Goal: Information Seeking & Learning: Check status

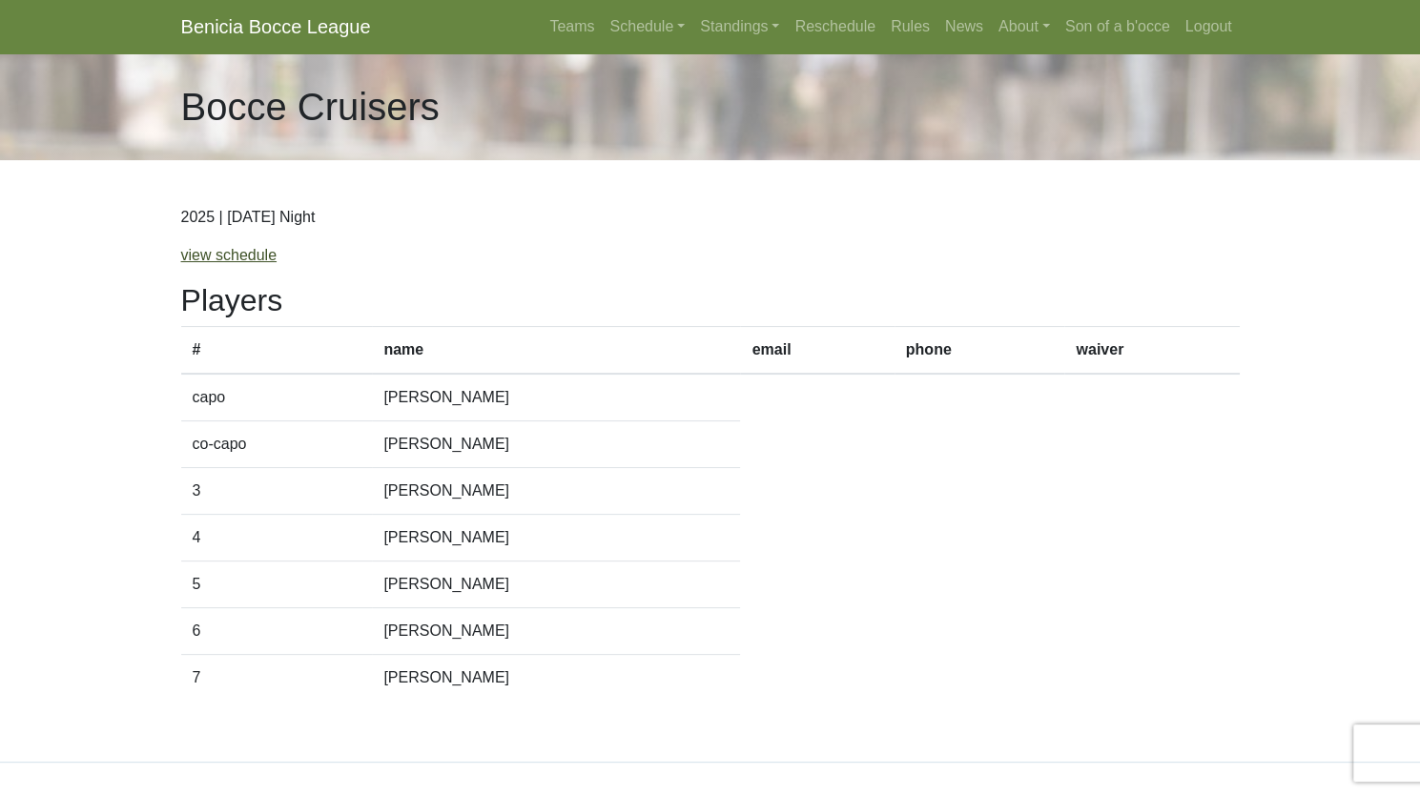
click at [231, 258] on link "view schedule" at bounding box center [229, 255] width 96 height 16
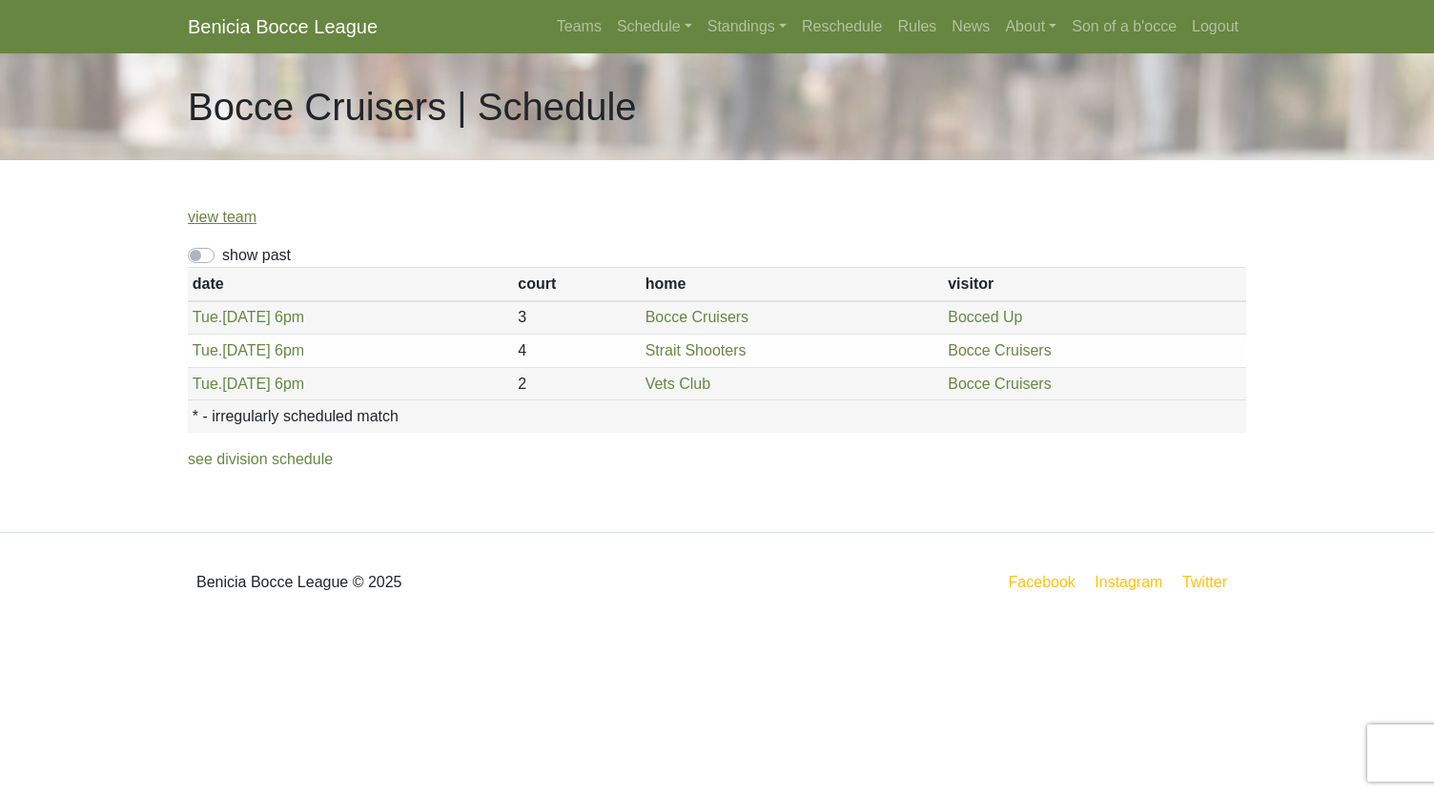
click at [222, 255] on label "show past" at bounding box center [256, 255] width 69 height 23
click at [222, 255] on input "show past" at bounding box center [228, 250] width 12 height 12
checkbox input "true"
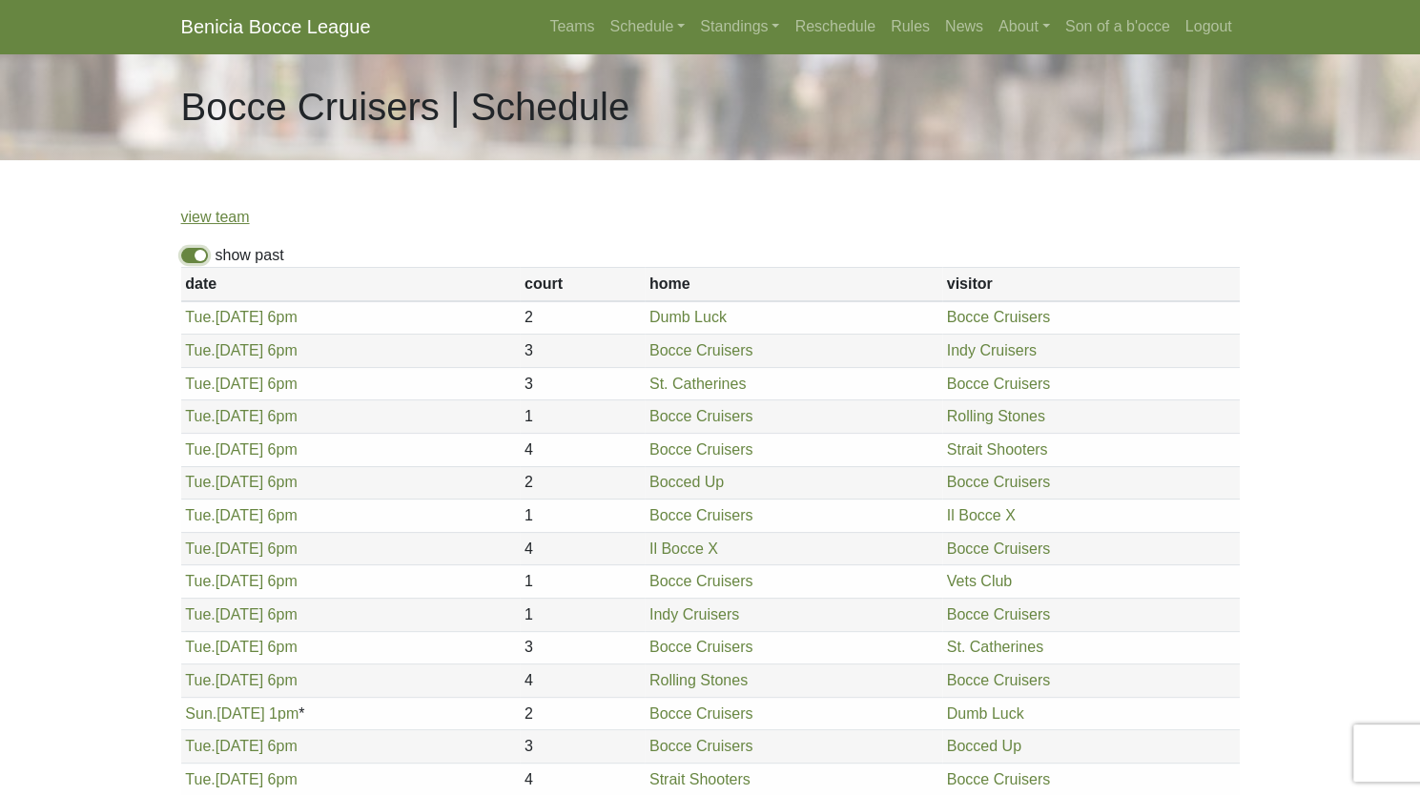
scroll to position [259, 0]
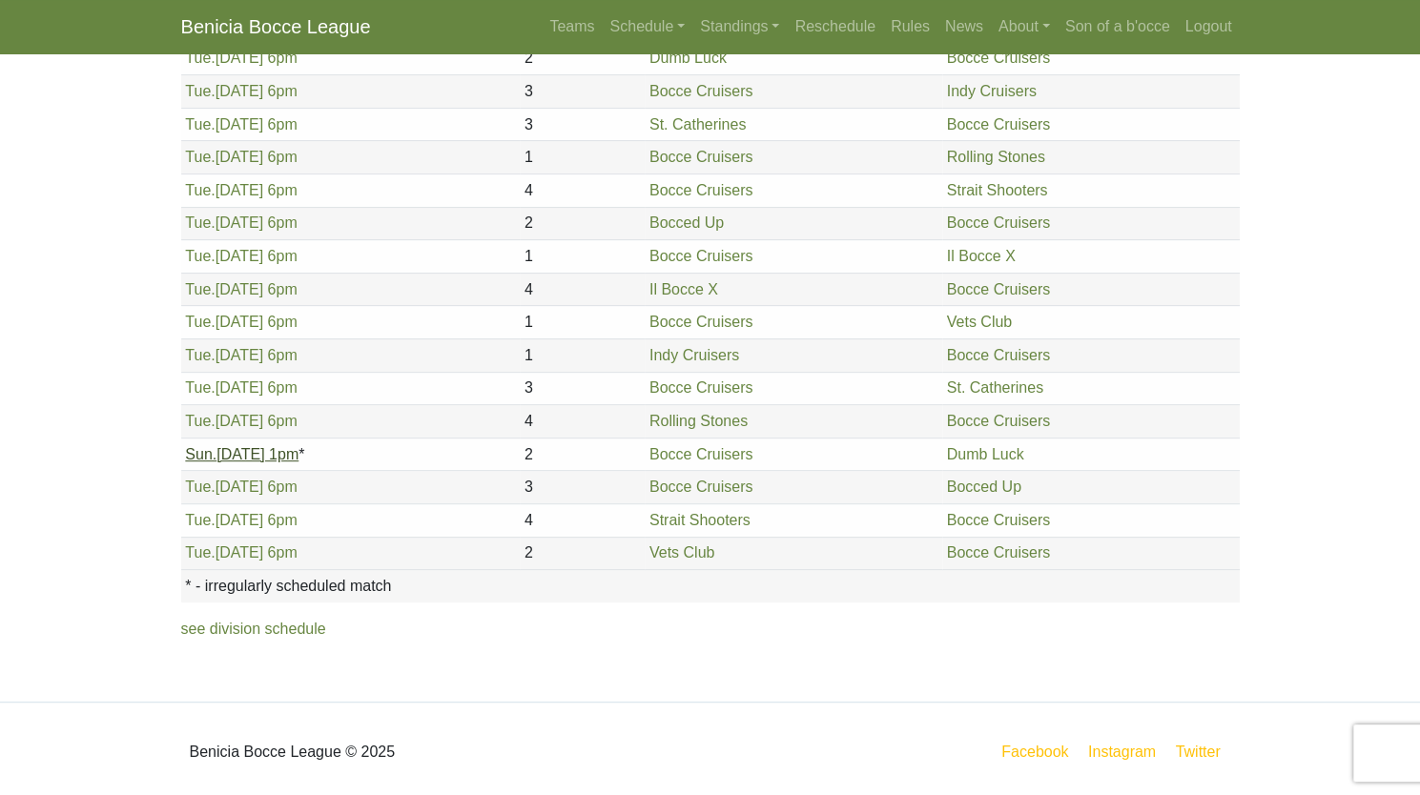
click at [236, 450] on link "Sun. 8/17, 1pm" at bounding box center [241, 454] width 113 height 16
click at [227, 421] on link "Tue. 8/12, 6pm" at bounding box center [241, 421] width 112 height 16
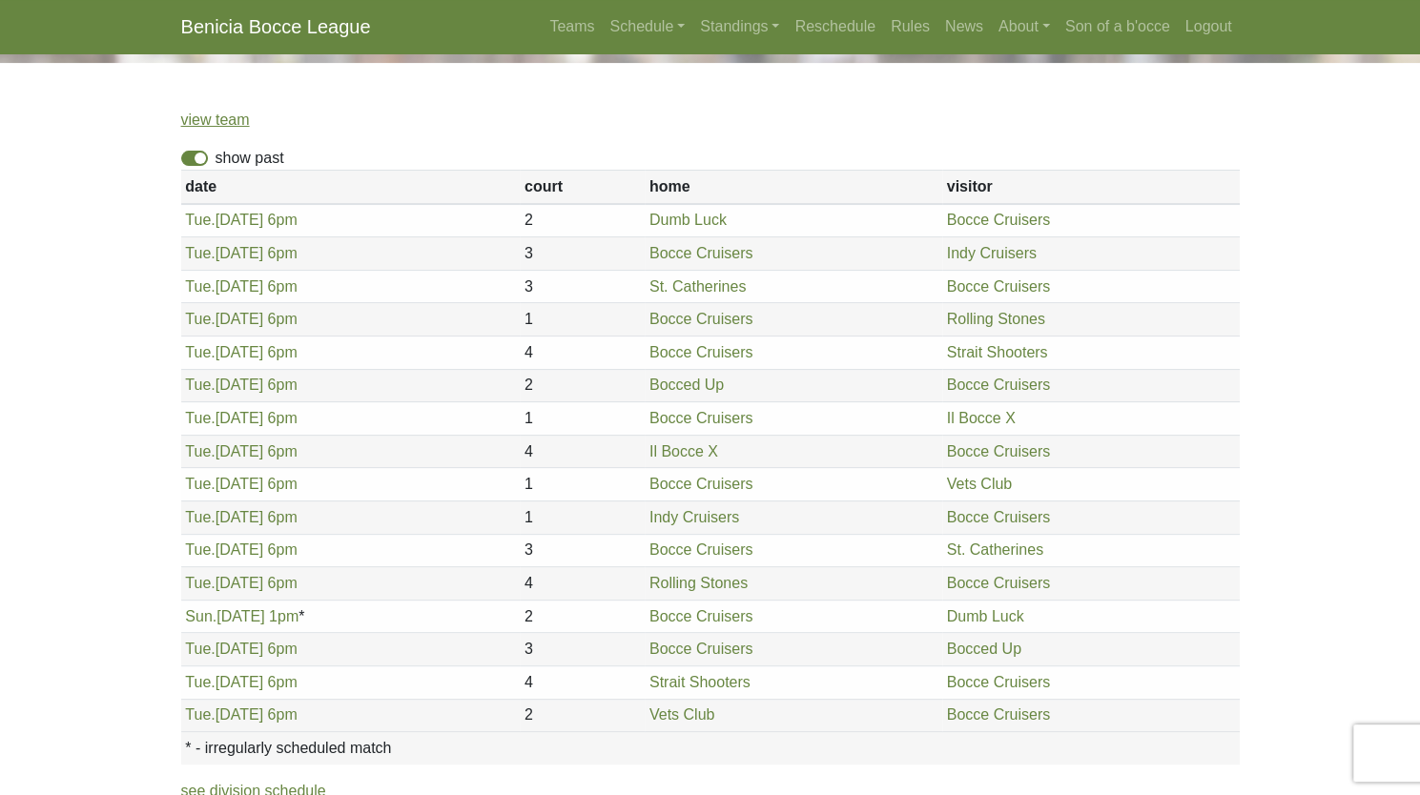
scroll to position [0, 0]
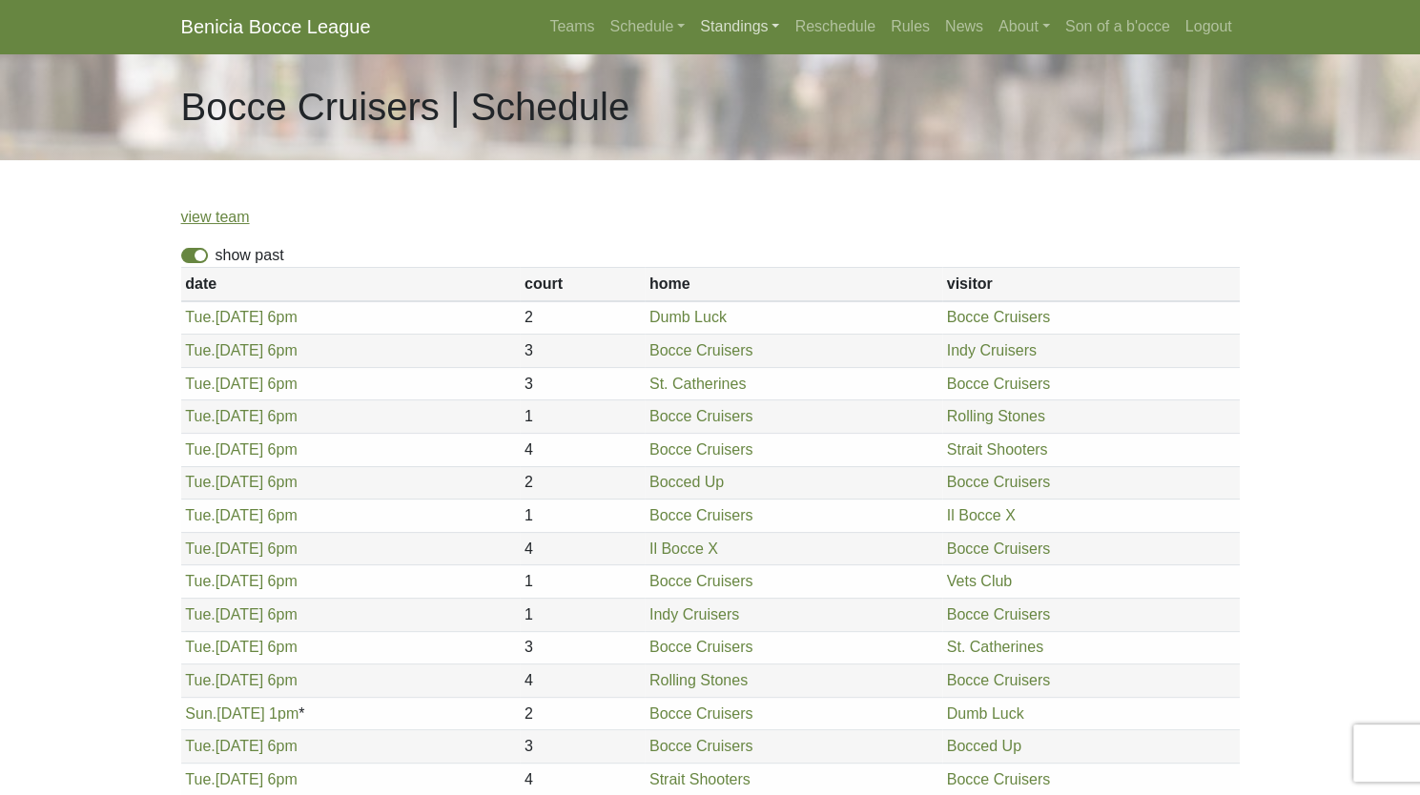
click at [718, 20] on link "Standings" at bounding box center [739, 27] width 94 height 38
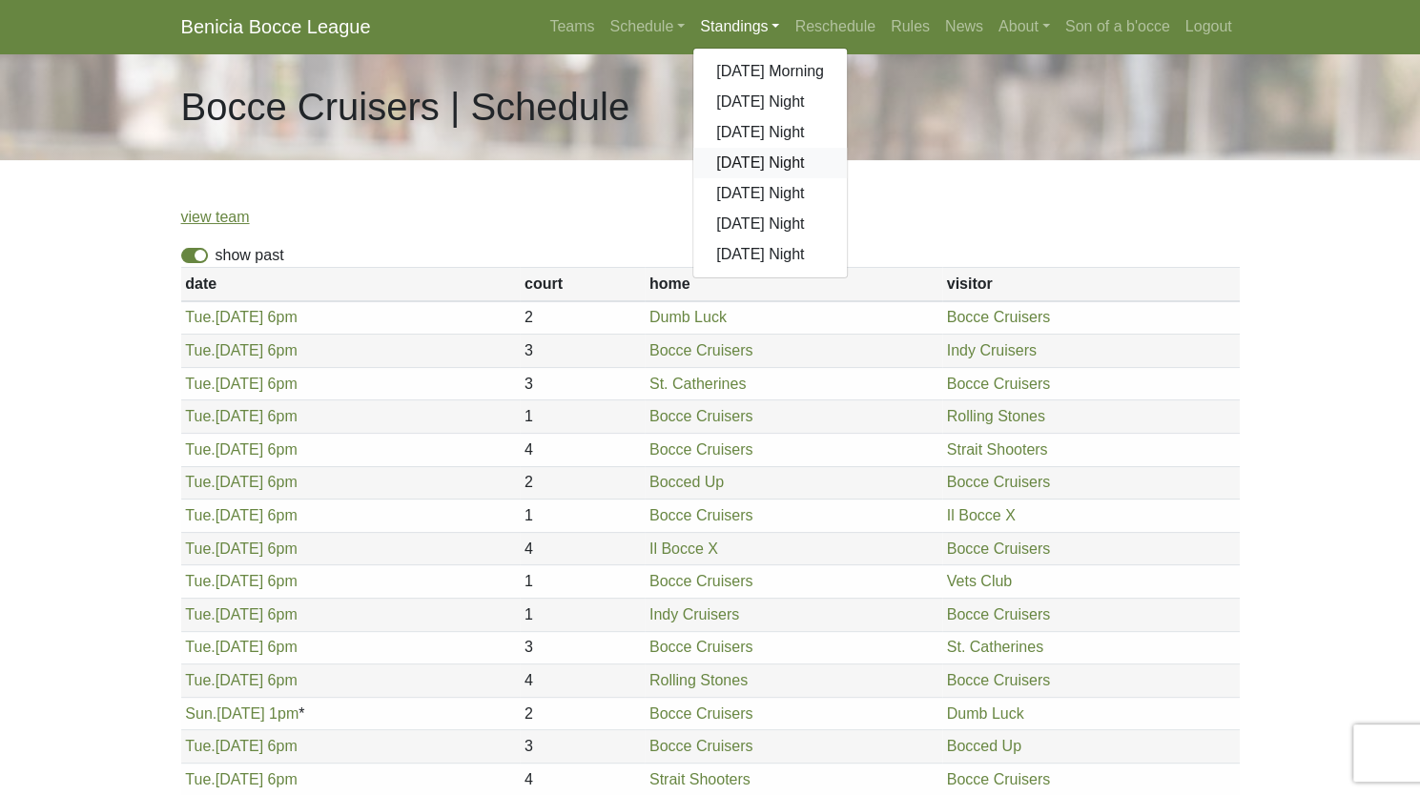
click at [754, 157] on link "[DATE] Night" at bounding box center [770, 163] width 154 height 31
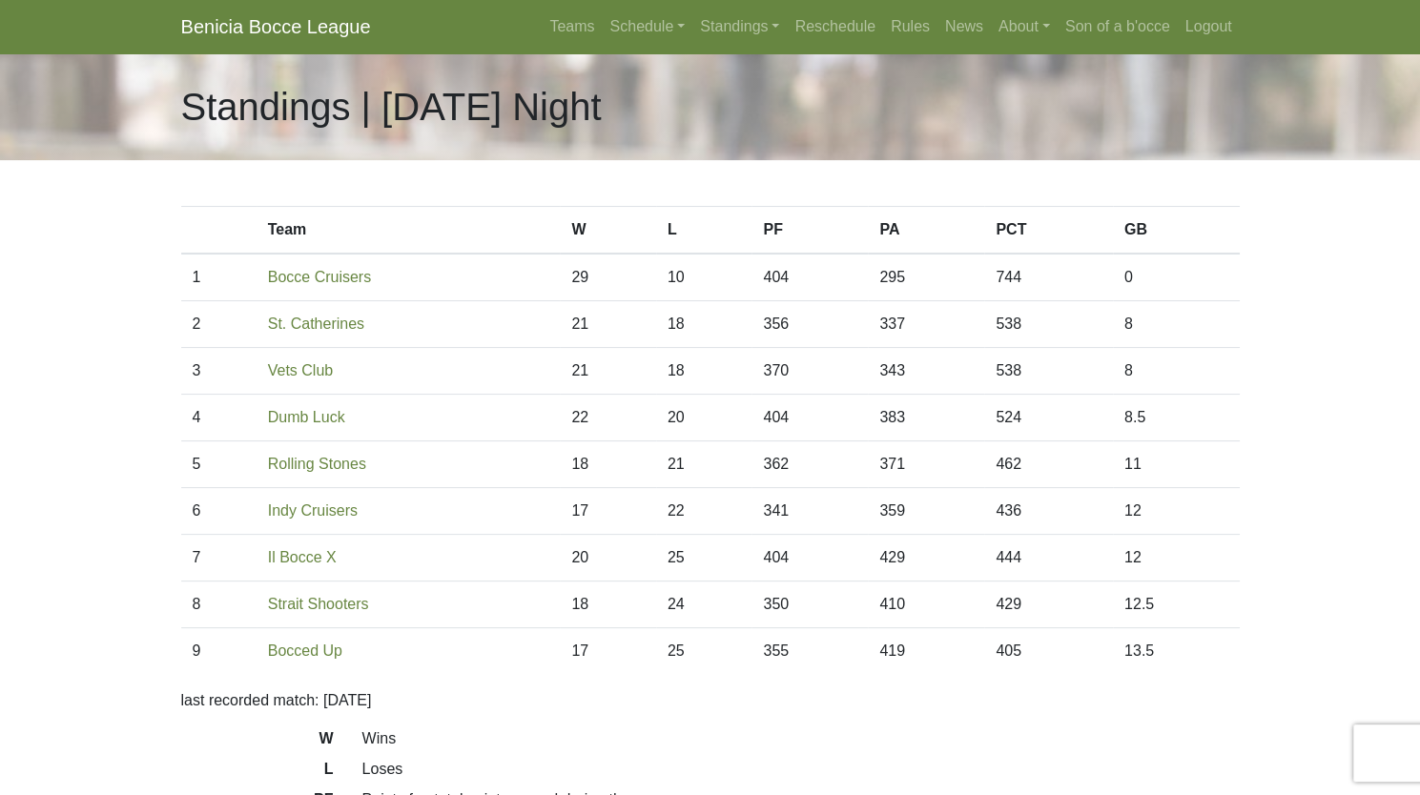
click at [223, 34] on link "Benicia Bocce League" at bounding box center [276, 27] width 190 height 38
